Goal: Task Accomplishment & Management: Manage account settings

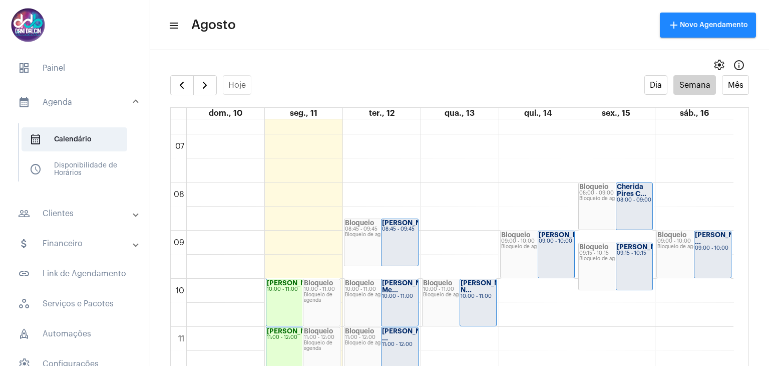
scroll to position [339, 0]
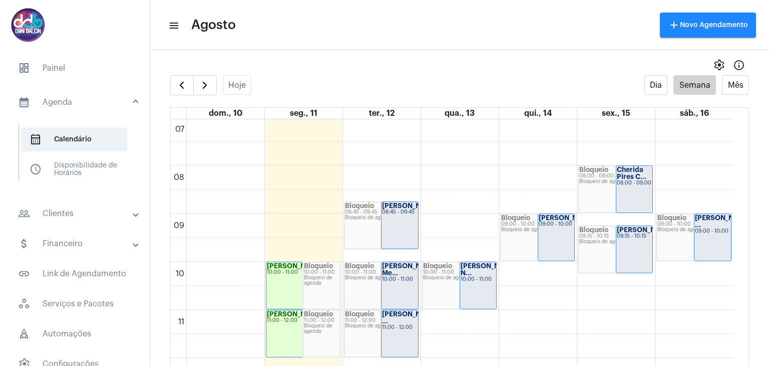
click at [631, 232] on strong "[PERSON_NAME]..." at bounding box center [648, 229] width 62 height 7
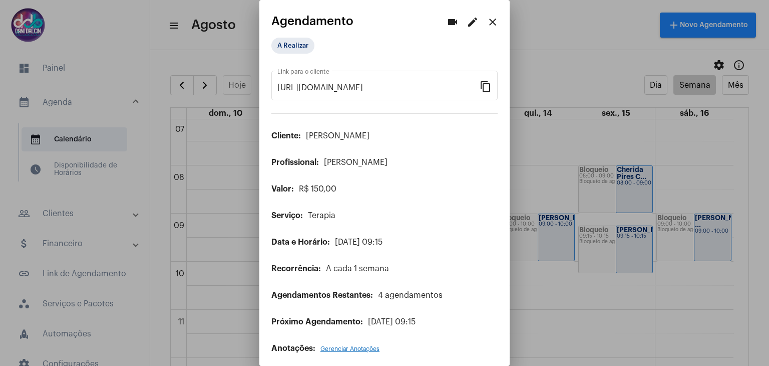
click at [467, 22] on mat-icon "edit" at bounding box center [473, 22] width 12 height 12
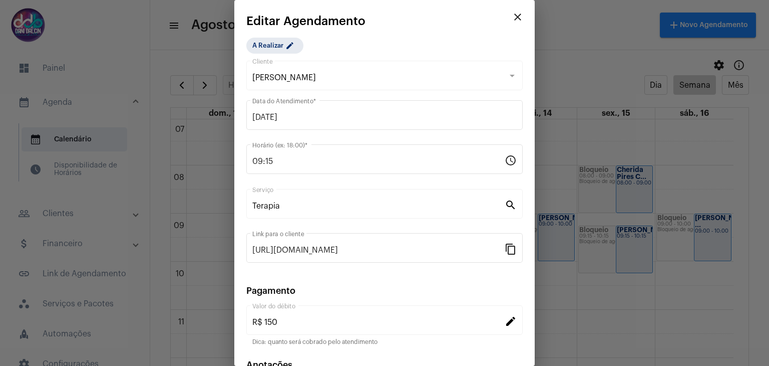
scroll to position [50, 0]
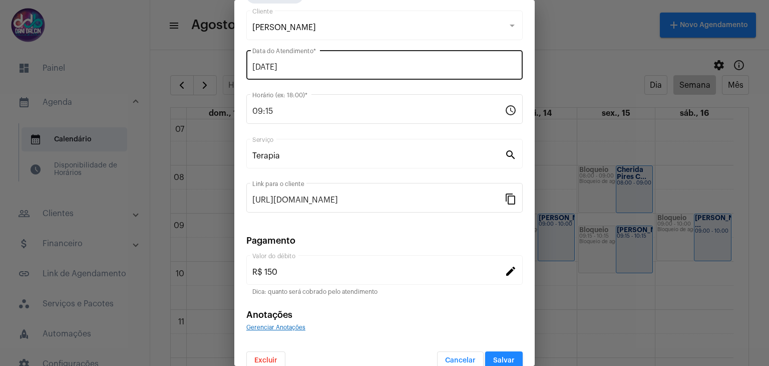
click at [333, 66] on input "[DATE]" at bounding box center [384, 67] width 264 height 9
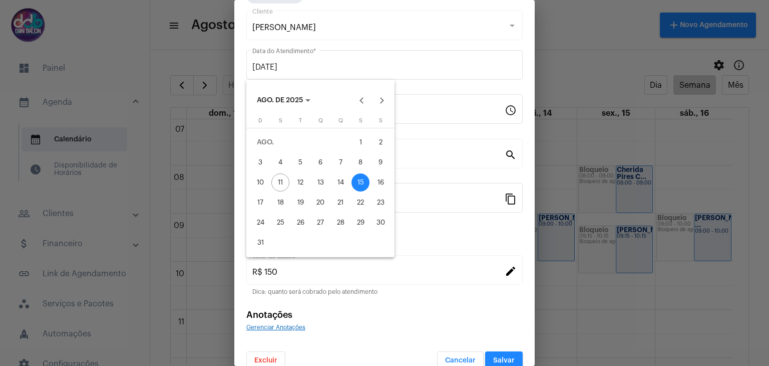
click at [343, 182] on div "14" at bounding box center [341, 182] width 18 height 18
type input "[DATE]"
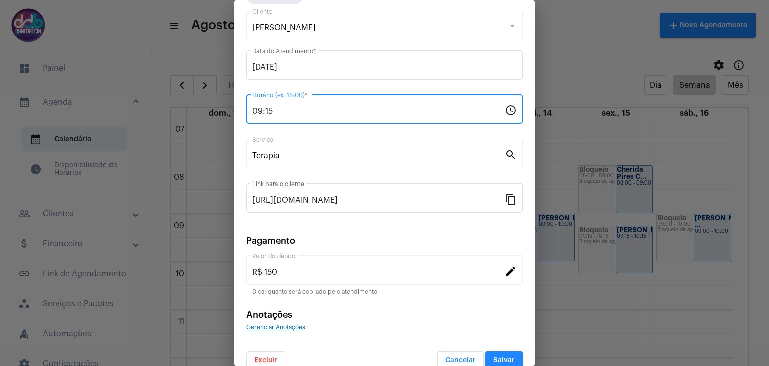
drag, startPoint x: 261, startPoint y: 112, endPoint x: 248, endPoint y: 109, distance: 12.9
click at [248, 109] on div "09:15 Horário (ex: 18:00) * schedule" at bounding box center [384, 108] width 276 height 32
type input "10:15"
click at [499, 353] on button "Salvar" at bounding box center [504, 360] width 38 height 18
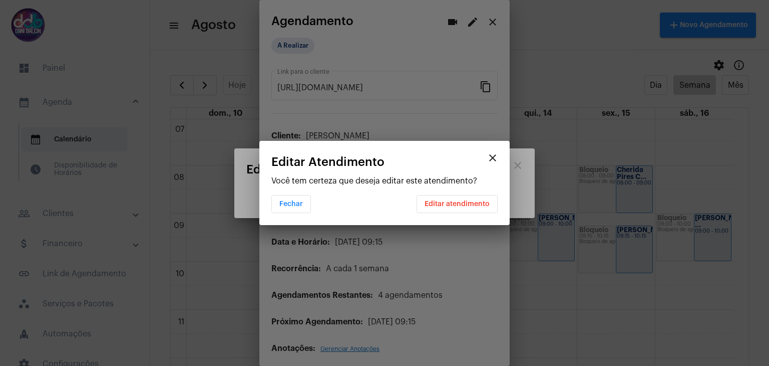
scroll to position [0, 0]
click at [451, 202] on span "Editar atendimento" at bounding box center [457, 203] width 65 height 7
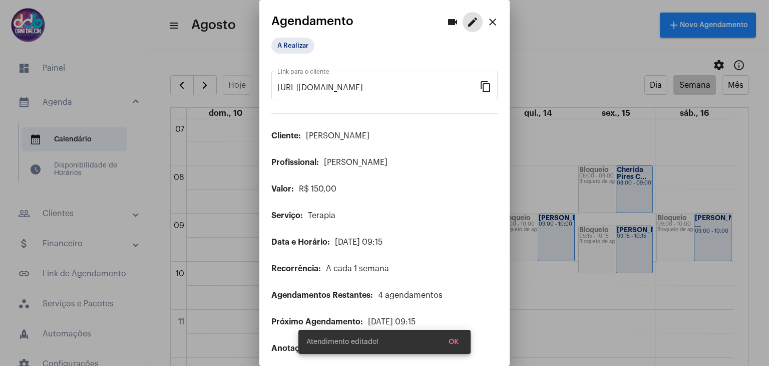
click at [487, 22] on mat-icon "close" at bounding box center [493, 22] width 12 height 12
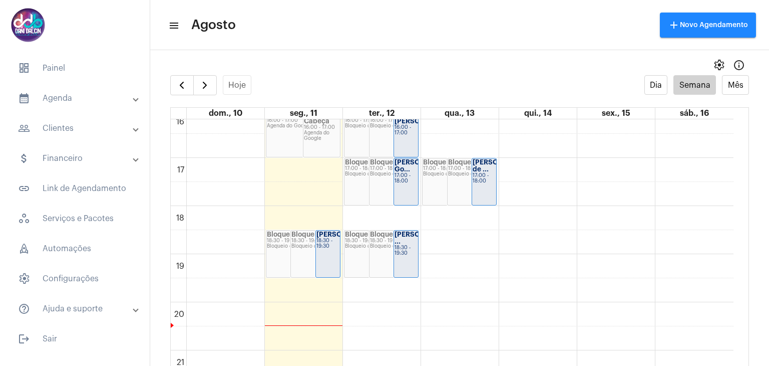
scroll to position [790, 0]
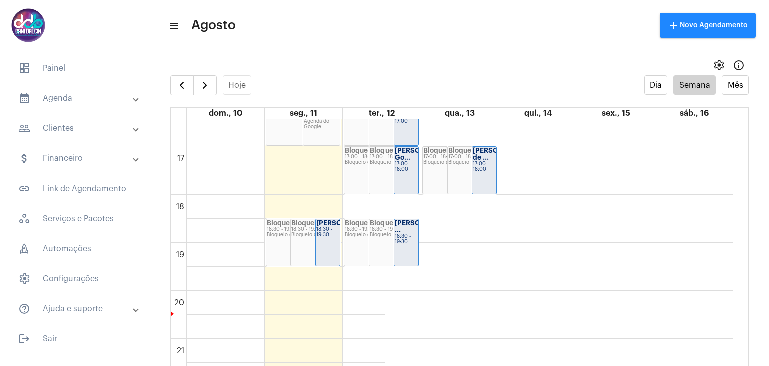
click at [330, 237] on div "18:30 - 19:30" at bounding box center [328, 231] width 23 height 11
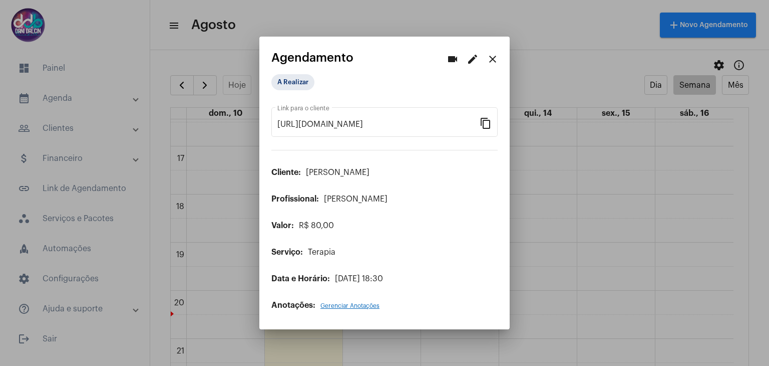
click at [473, 64] on mat-icon "edit" at bounding box center [473, 59] width 12 height 12
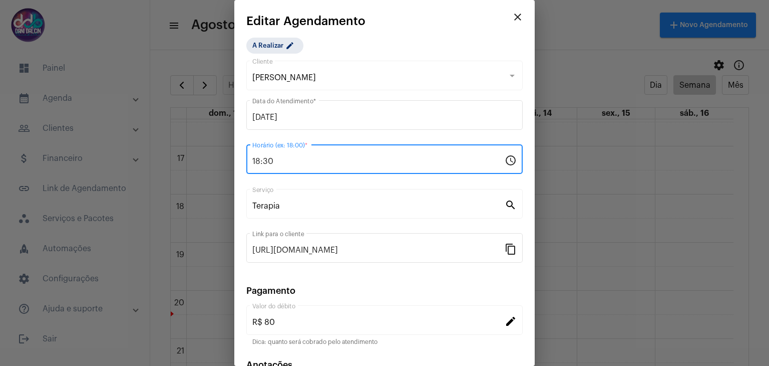
click at [259, 163] on input "18:30" at bounding box center [378, 161] width 252 height 9
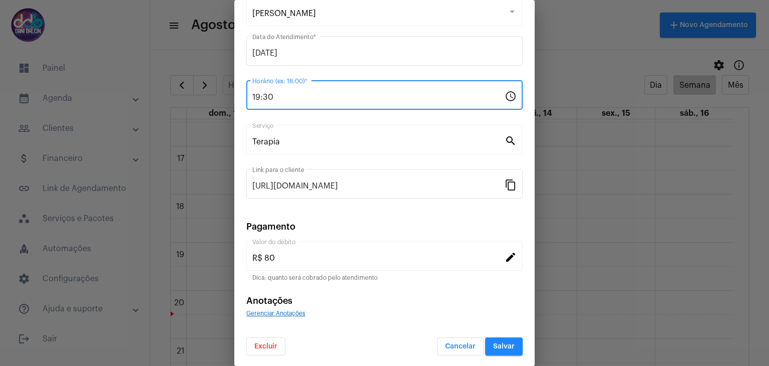
type input "19:30"
click at [497, 345] on span "Salvar" at bounding box center [504, 346] width 22 height 7
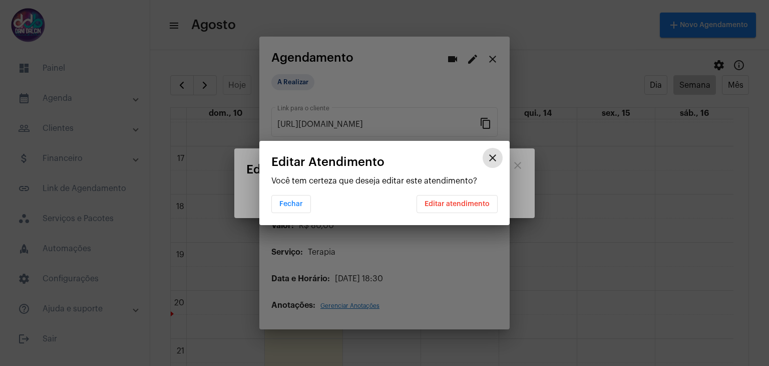
click at [463, 206] on span "Editar atendimento" at bounding box center [457, 203] width 65 height 7
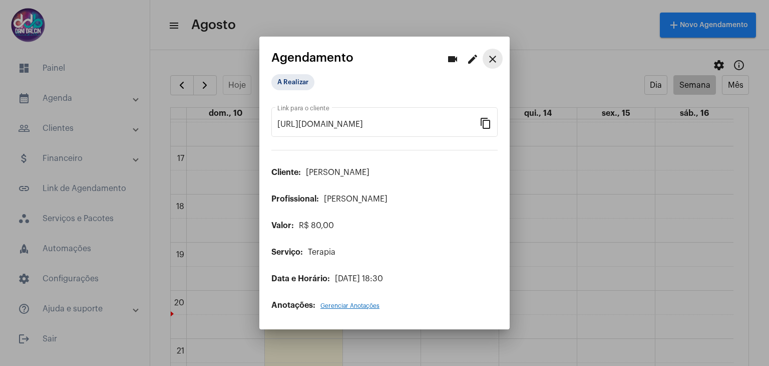
click at [493, 64] on mat-icon "close" at bounding box center [493, 59] width 12 height 12
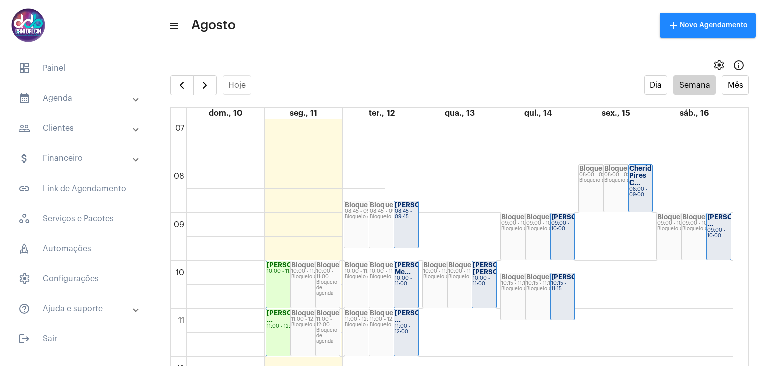
scroll to position [290, 0]
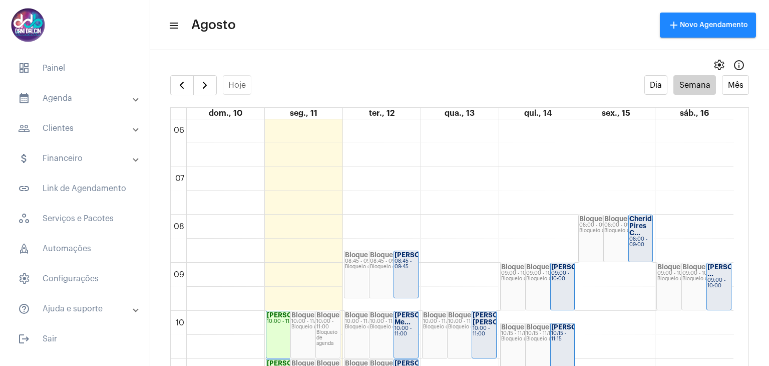
click at [642, 225] on strong "Cherida Pires C..." at bounding box center [643, 225] width 27 height 21
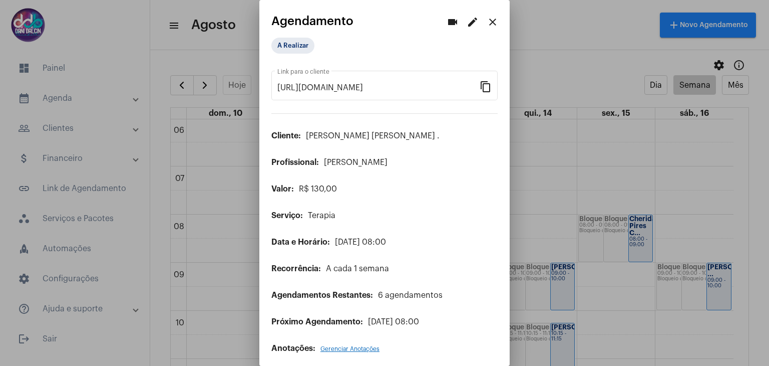
click at [468, 23] on mat-icon "edit" at bounding box center [473, 22] width 12 height 12
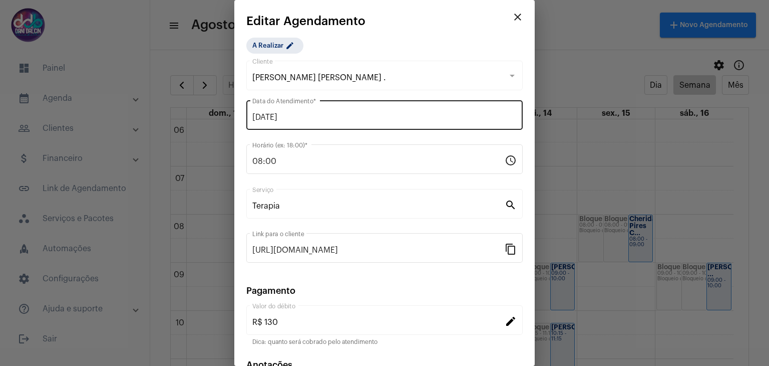
click at [330, 113] on input "[DATE]" at bounding box center [384, 117] width 264 height 9
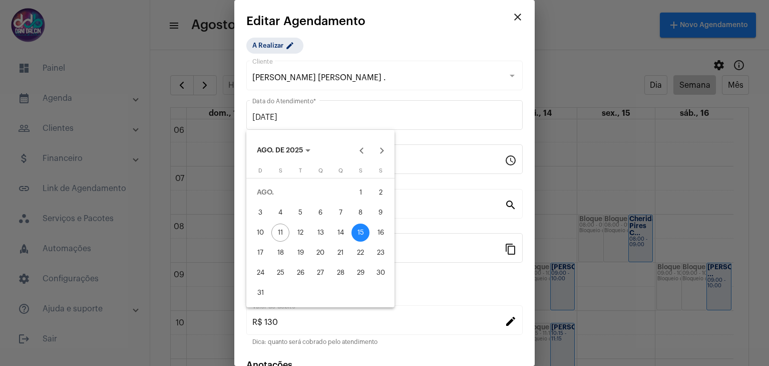
click at [340, 230] on div "14" at bounding box center [341, 232] width 18 height 18
type input "[DATE]"
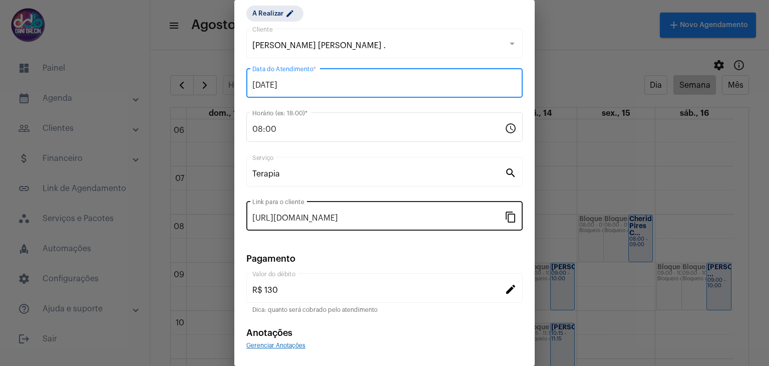
scroll to position [64, 0]
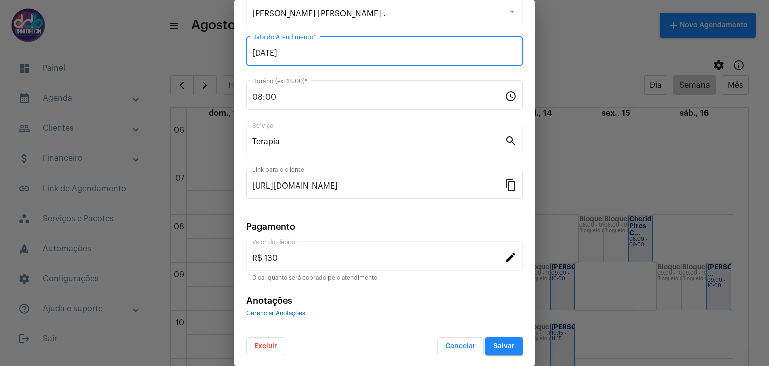
click at [497, 340] on button "Salvar" at bounding box center [504, 346] width 38 height 18
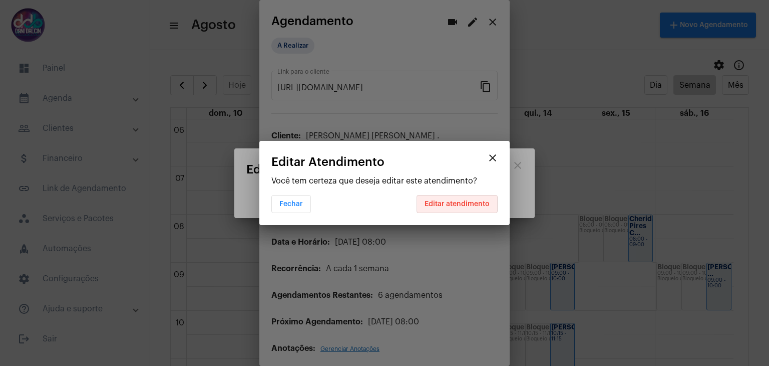
click at [468, 206] on span "Editar atendimento" at bounding box center [457, 203] width 65 height 7
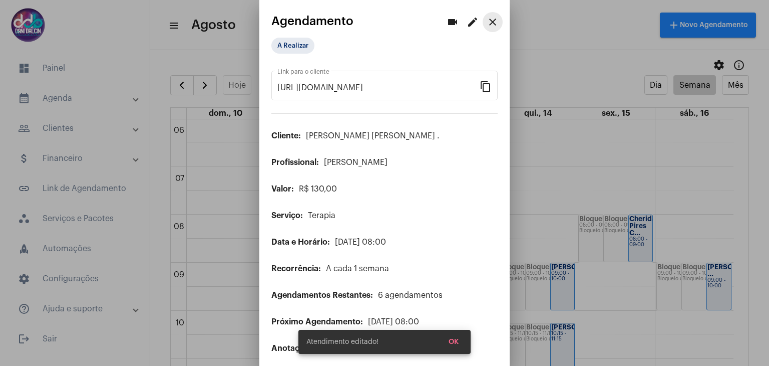
click at [488, 27] on mat-icon "close" at bounding box center [493, 22] width 12 height 12
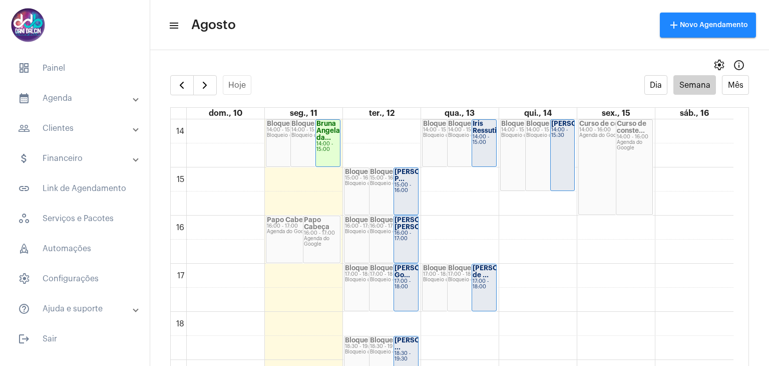
scroll to position [690, 0]
